Goal: Task Accomplishment & Management: Complete application form

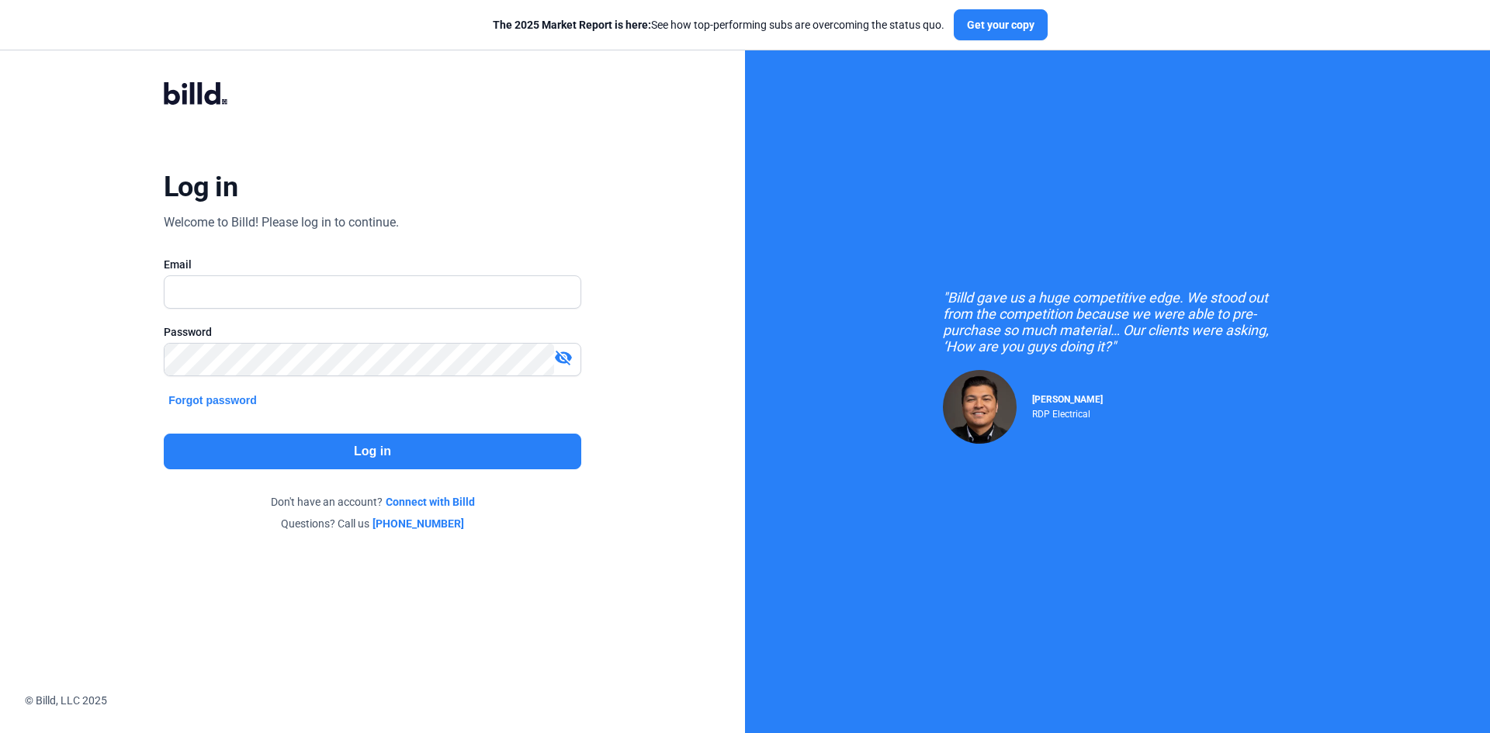
type input "[EMAIL_ADDRESS][DOMAIN_NAME]"
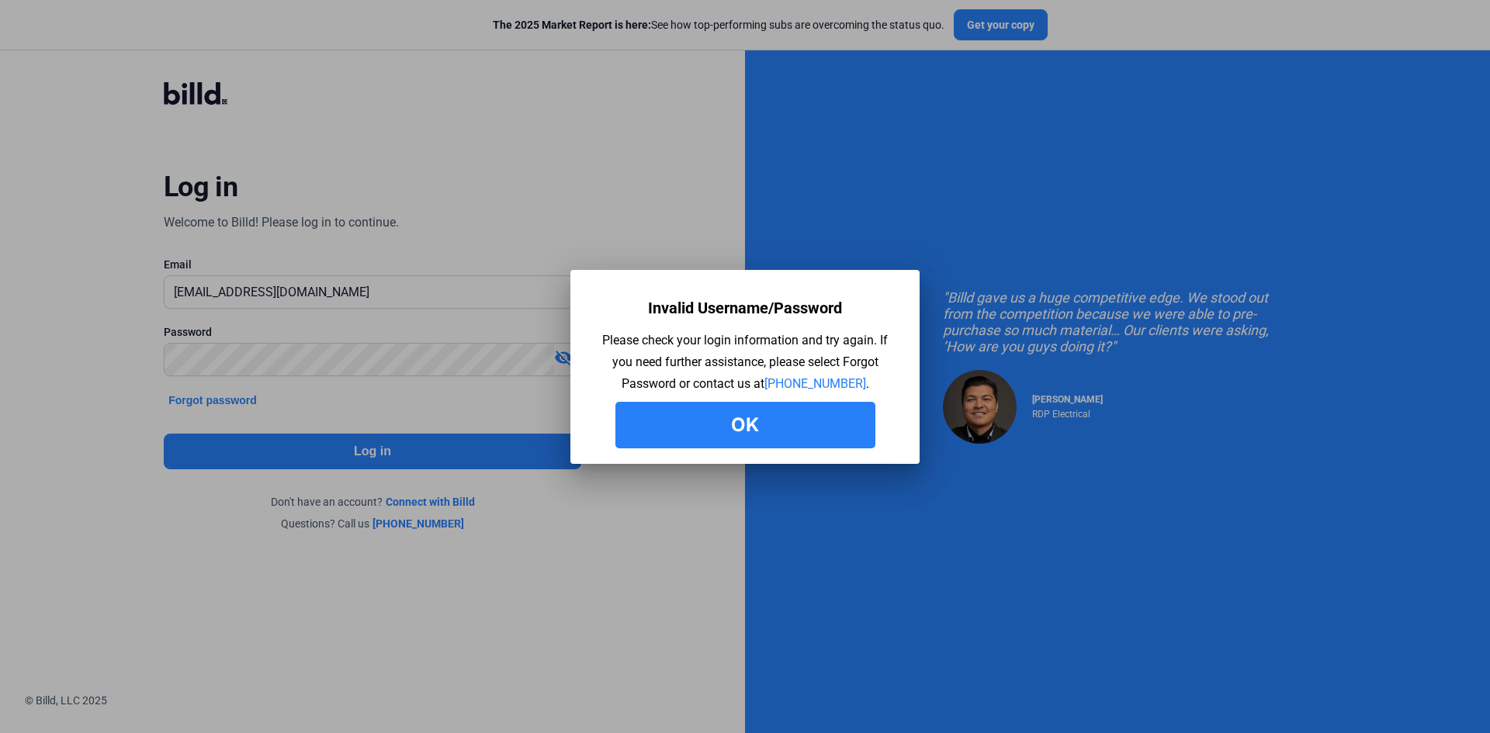
click at [764, 376] on link "[PHONE_NUMBER]" at bounding box center [815, 383] width 102 height 15
click at [725, 418] on button "Ok" at bounding box center [745, 425] width 260 height 47
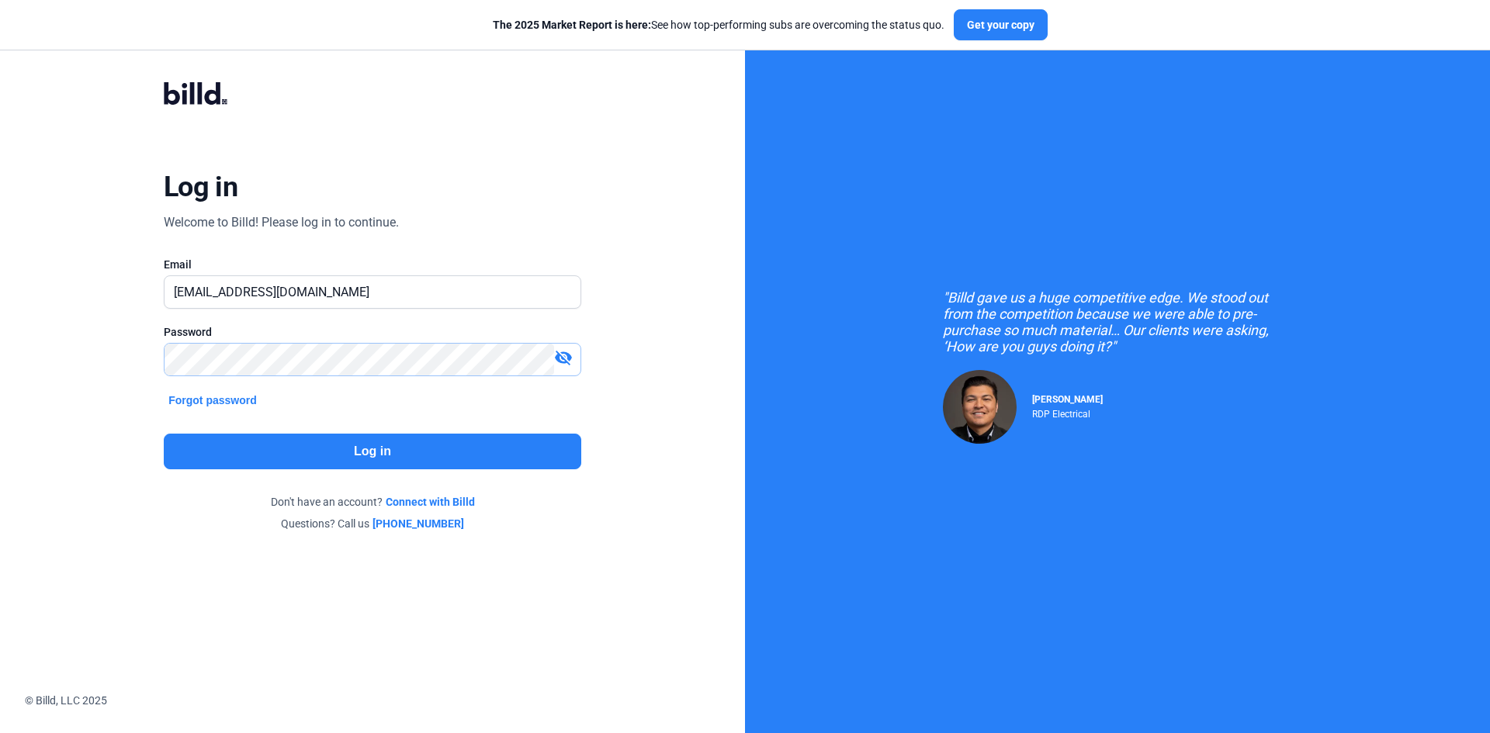
click at [0, 325] on div "Log in Welcome to Billd! Please log in to continue. Email [EMAIL_ADDRESS][DOMAI…" at bounding box center [372, 306] width 745 height 613
click at [340, 442] on button "Log in" at bounding box center [372, 452] width 417 height 36
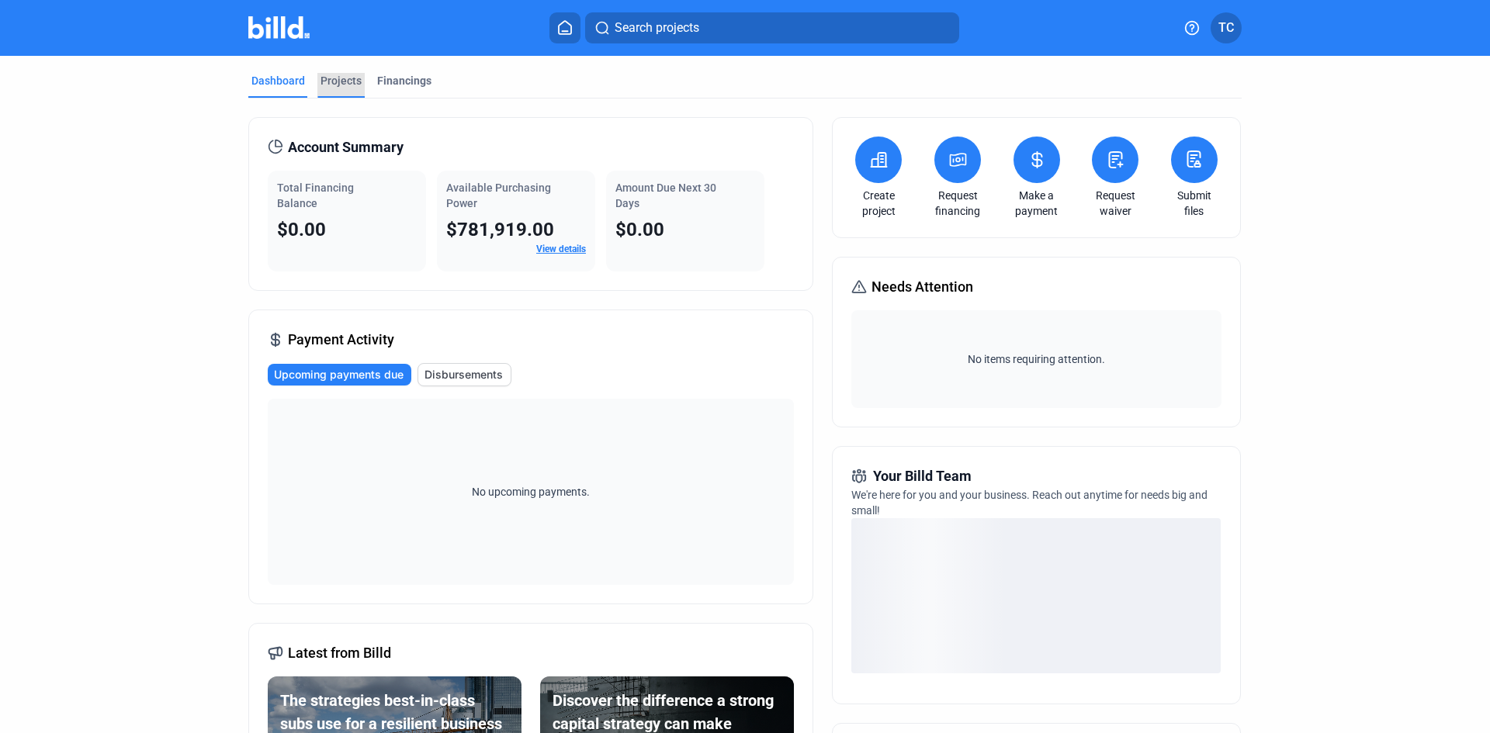
click at [335, 80] on div "Projects" at bounding box center [340, 81] width 41 height 16
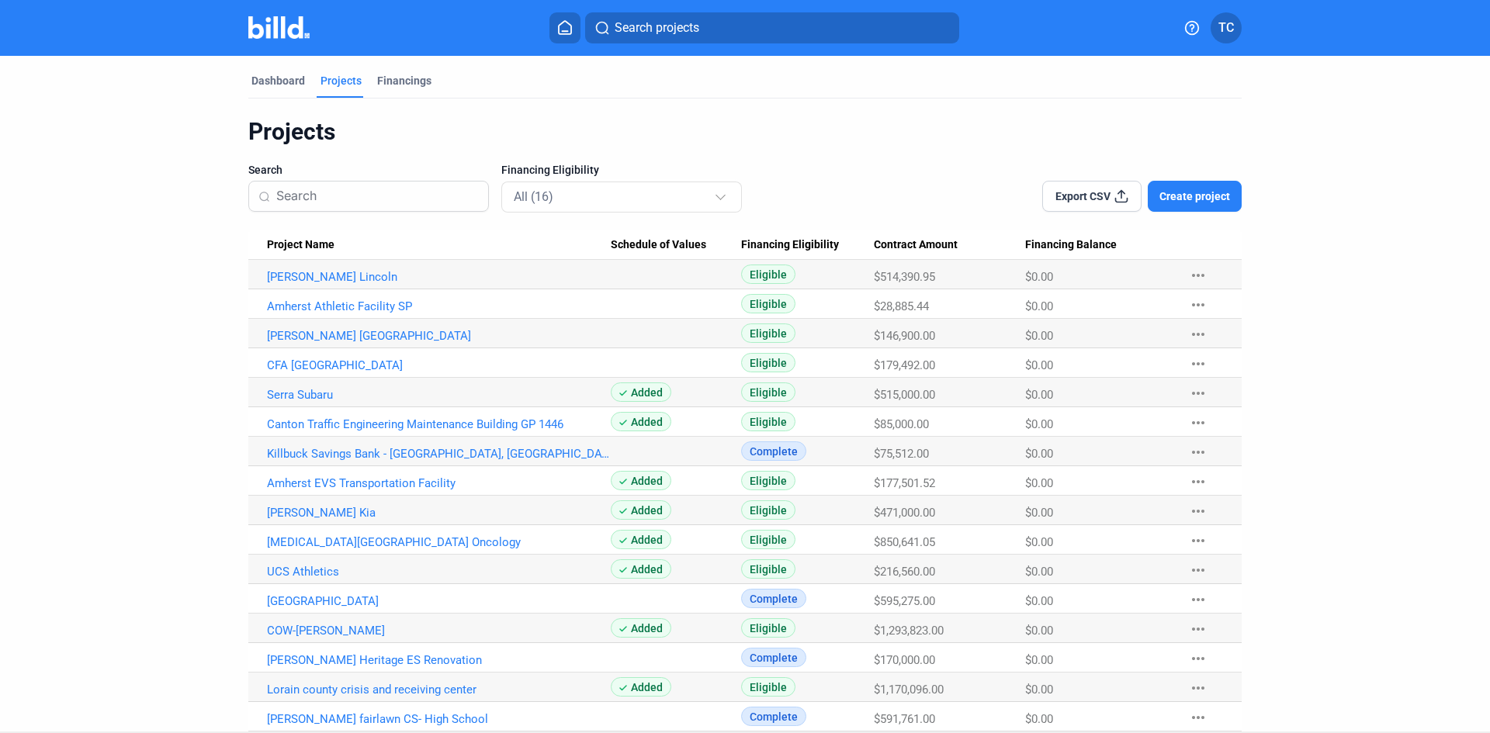
click at [1187, 192] on span "Create project" at bounding box center [1194, 197] width 71 height 16
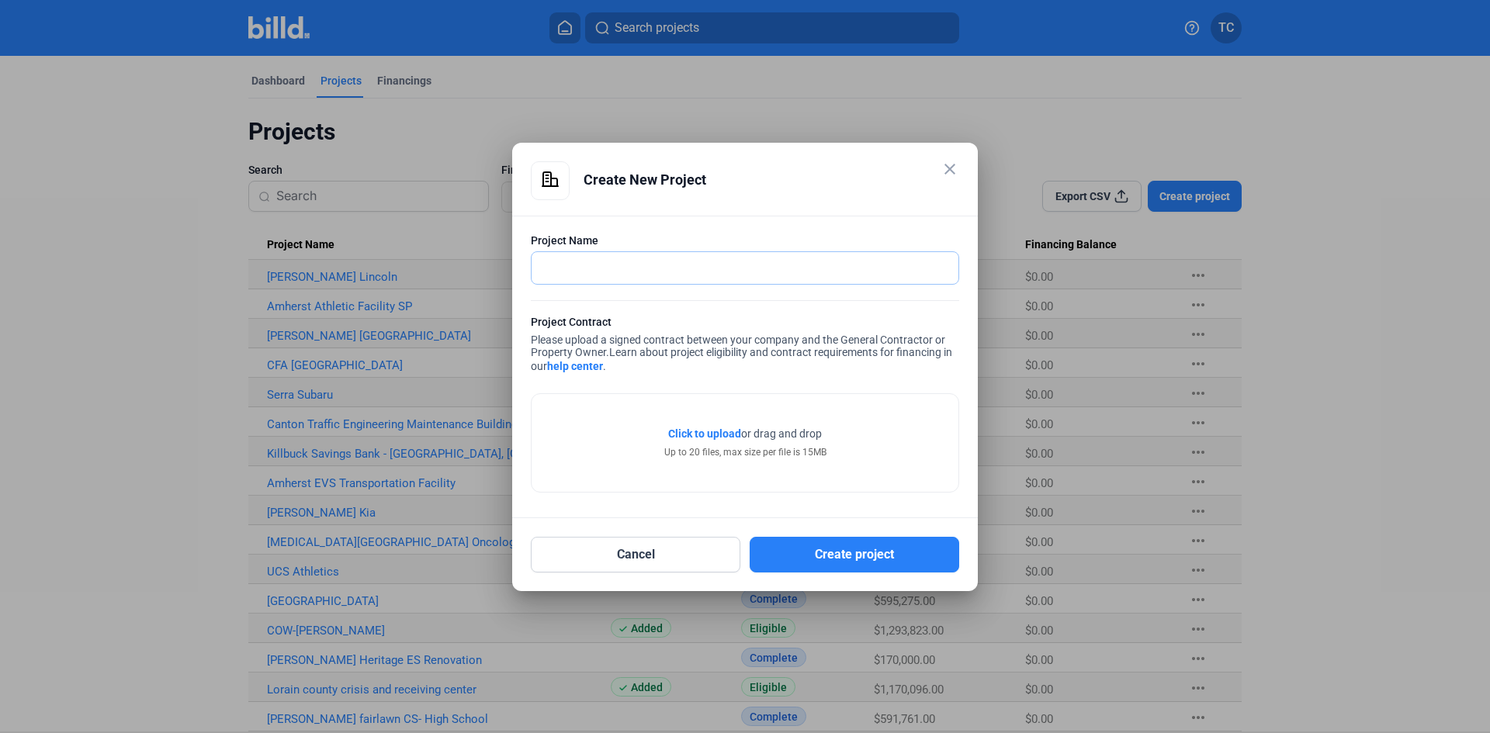
click at [573, 265] on input "text" at bounding box center [736, 268] width 410 height 32
type input "Falls Catholic Credit Union"
click at [715, 434] on span "Click to upload" at bounding box center [704, 433] width 73 height 12
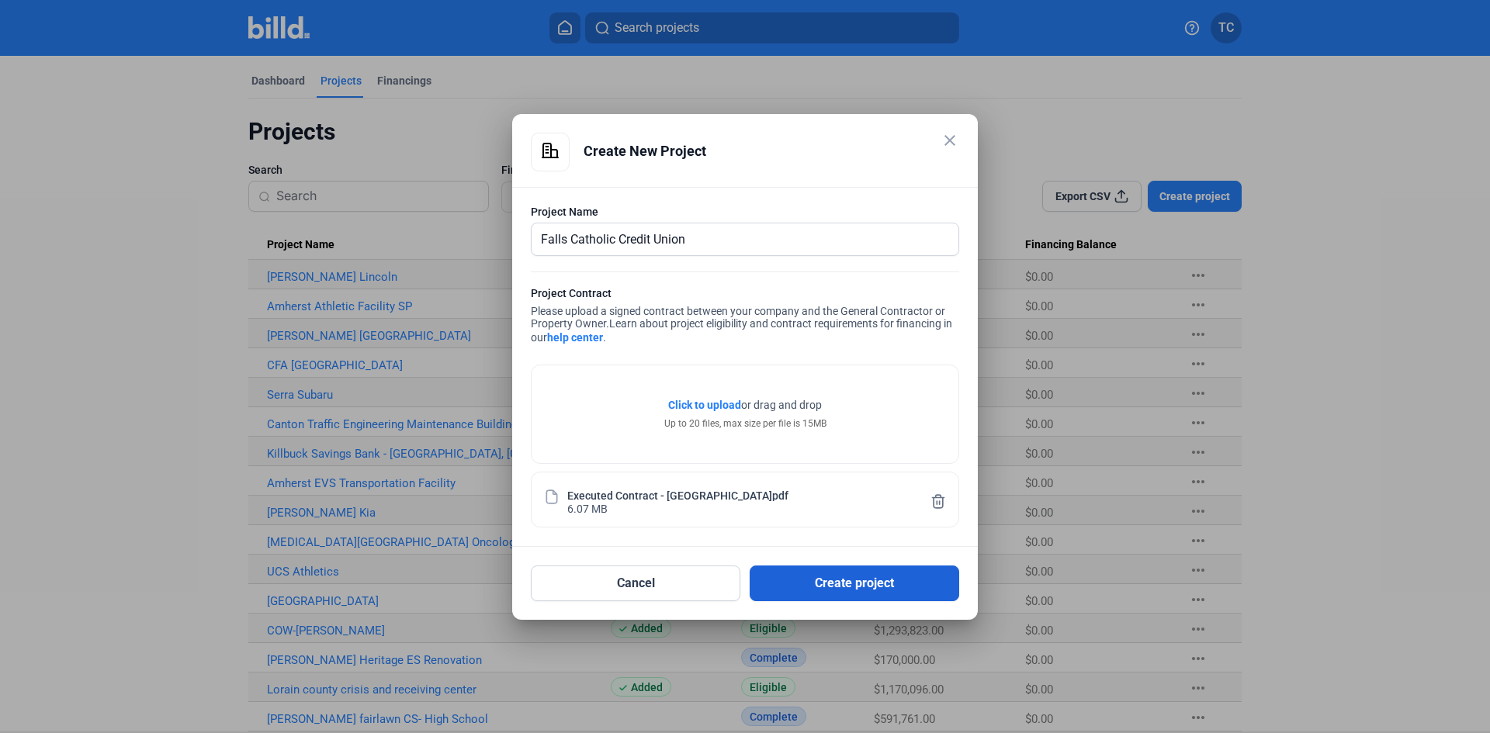
click at [866, 589] on button "Create project" at bounding box center [853, 584] width 209 height 36
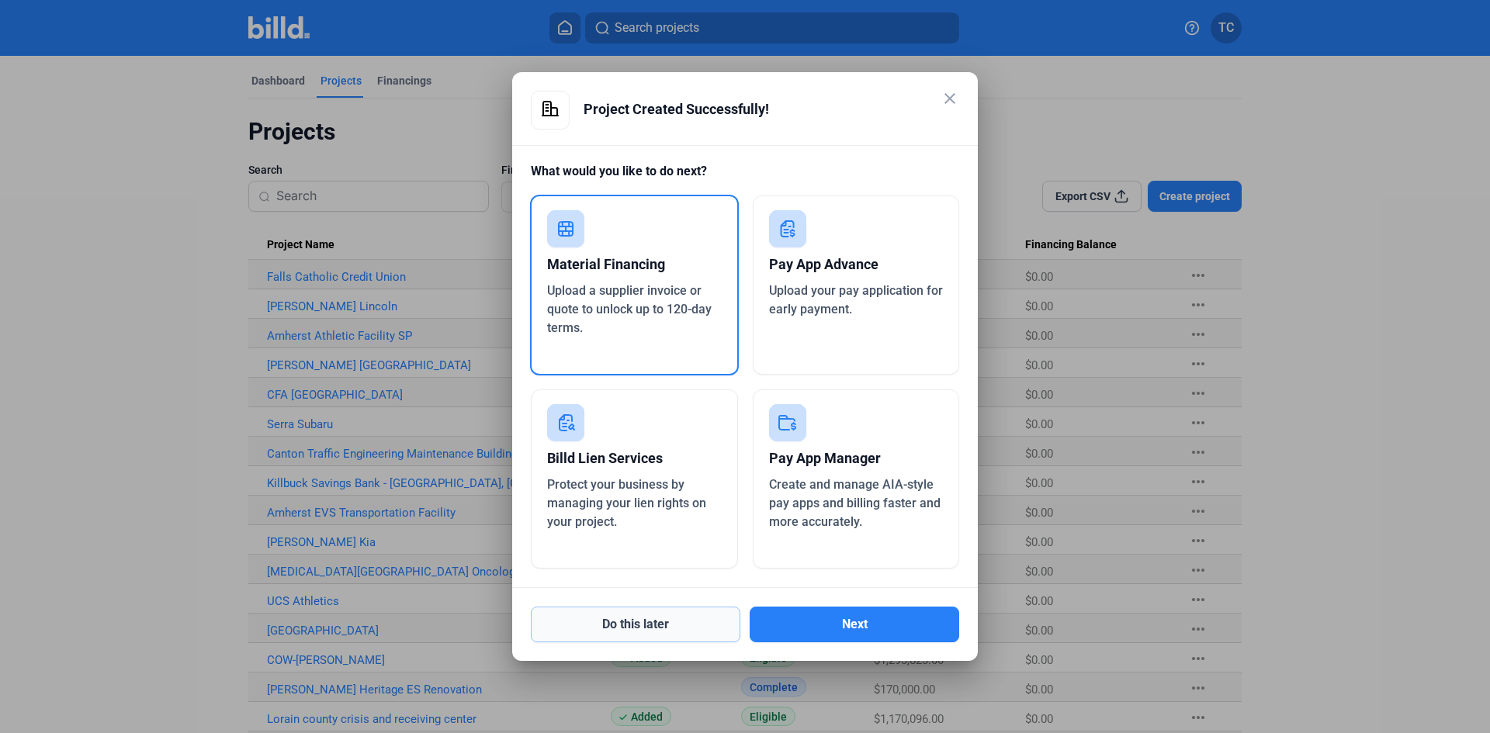
click at [656, 621] on button "Do this later" at bounding box center [635, 625] width 209 height 36
